Goal: Information Seeking & Learning: Learn about a topic

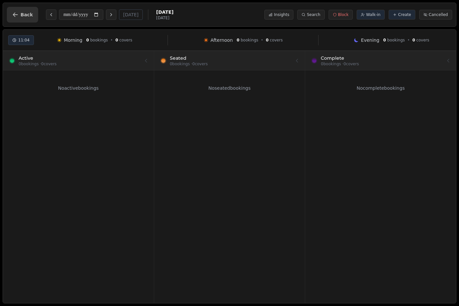
click at [16, 22] on button "Back" at bounding box center [22, 15] width 31 height 16
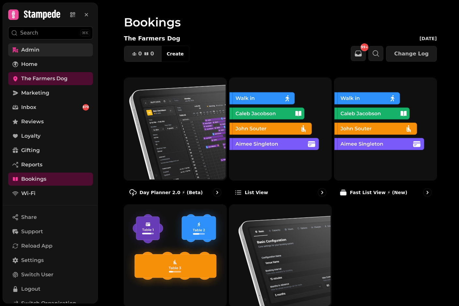
click at [37, 49] on span "Admin" at bounding box center [30, 50] width 18 height 8
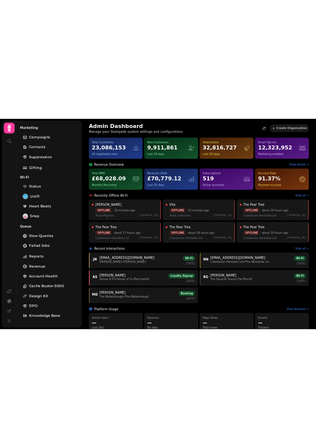
scroll to position [142, 0]
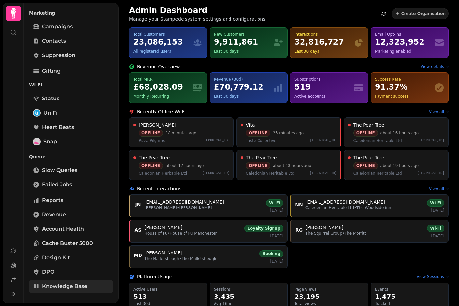
click at [53, 292] on link "Knowledge Base" at bounding box center [71, 286] width 84 height 13
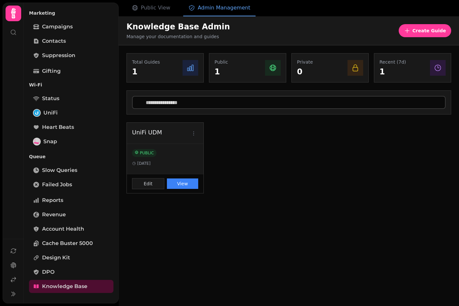
click at [143, 134] on h3 "UniFi UDM" at bounding box center [160, 132] width 57 height 9
click at [177, 188] on button "View" at bounding box center [183, 183] width 32 height 10
